Goal: Information Seeking & Learning: Learn about a topic

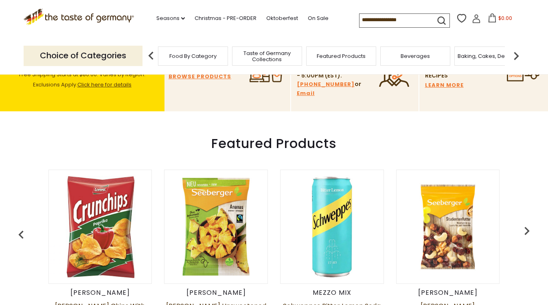
scroll to position [73, 0]
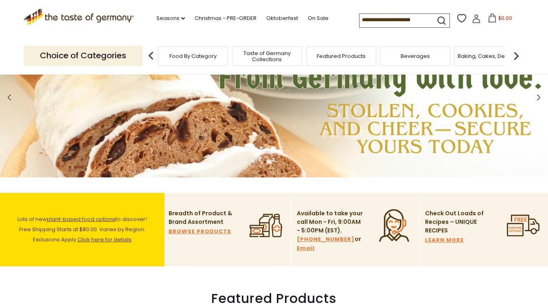
click at [360, 18] on input at bounding box center [394, 19] width 69 height 11
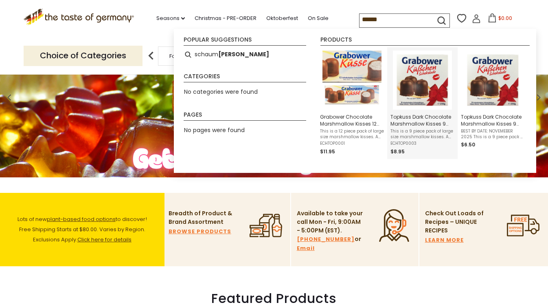
type input "******"
click at [414, 73] on img "Topkuss Dark Chocolate Marshmallow Kisses 9 pc. 8.8 oz Extra Large" at bounding box center [422, 80] width 59 height 59
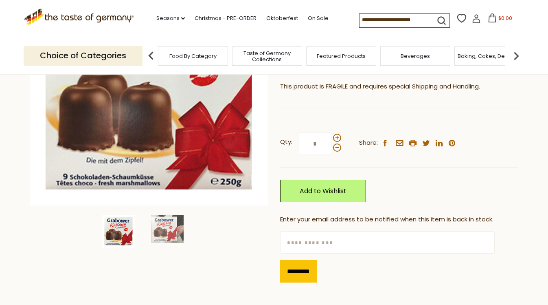
scroll to position [100, 0]
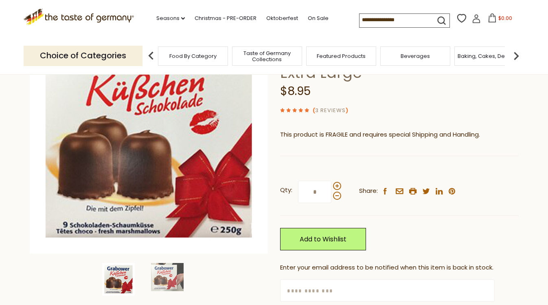
click at [341, 111] on link "3 Reviews" at bounding box center [330, 110] width 31 height 9
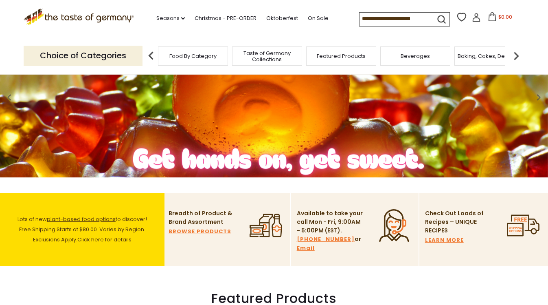
click at [474, 55] on span "Baking, Cakes, Desserts" at bounding box center [489, 56] width 63 height 6
click at [514, 52] on img at bounding box center [516, 56] width 16 height 16
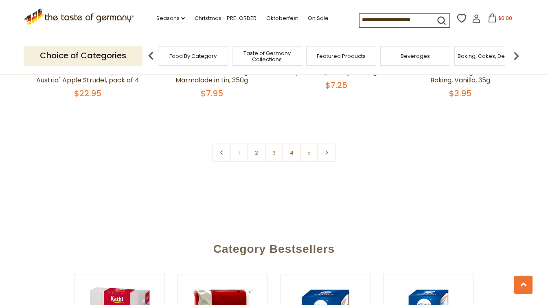
scroll to position [2085, 0]
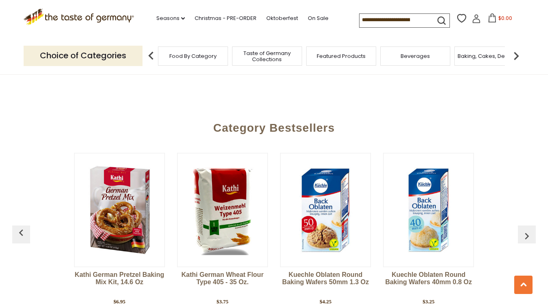
click at [360, 22] on input at bounding box center [394, 19] width 69 height 11
type input "*****"
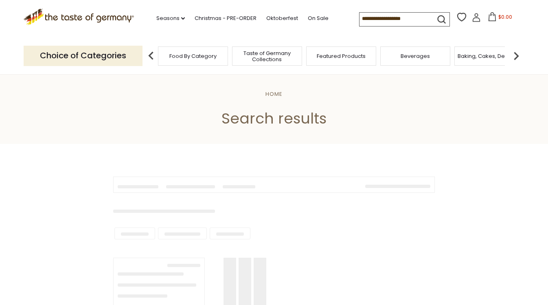
type input "*****"
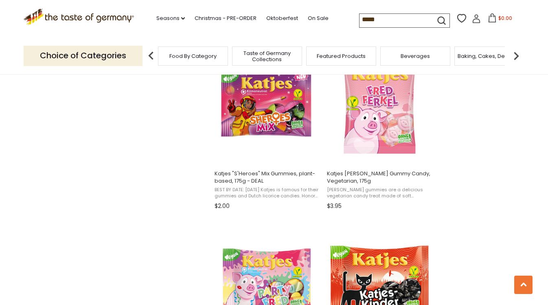
scroll to position [1138, 0]
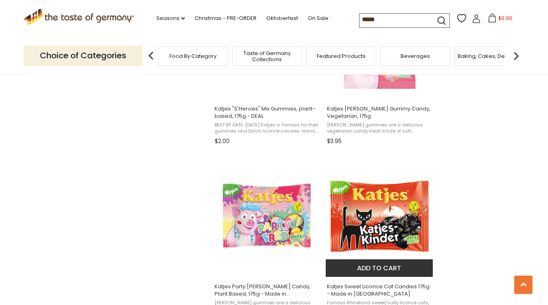
click at [399, 207] on img "Katjes Sweet Licorice Cat Candies 175g - Made in Germany" at bounding box center [380, 215] width 108 height 108
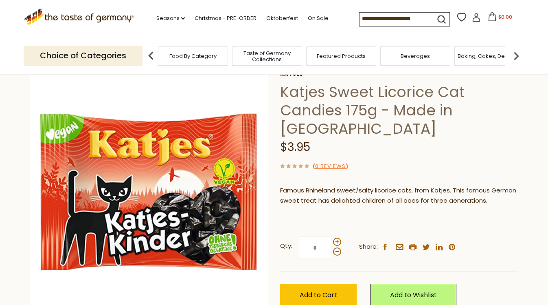
scroll to position [68, 0]
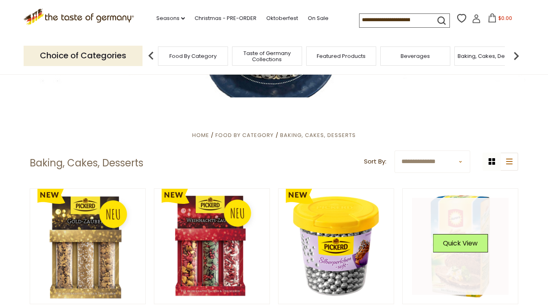
scroll to position [17, 0]
